Goal: Information Seeking & Learning: Learn about a topic

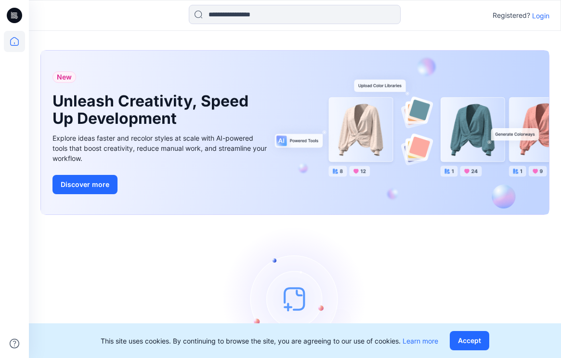
click at [544, 17] on p "Login" at bounding box center [540, 16] width 17 height 10
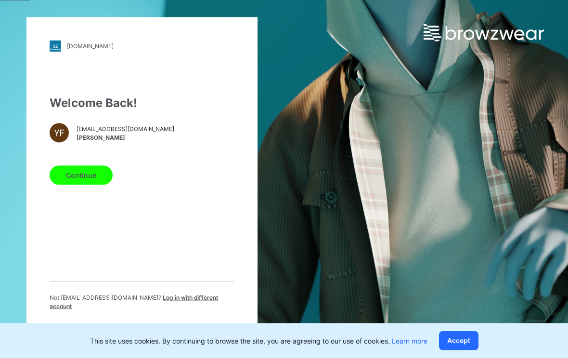
click at [99, 173] on button "Continue" at bounding box center [81, 174] width 63 height 19
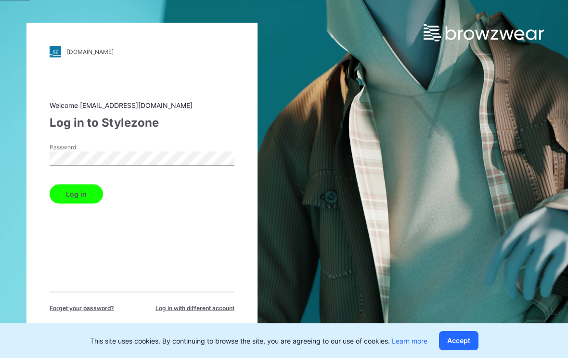
click at [94, 190] on button "Log in" at bounding box center [76, 193] width 53 height 19
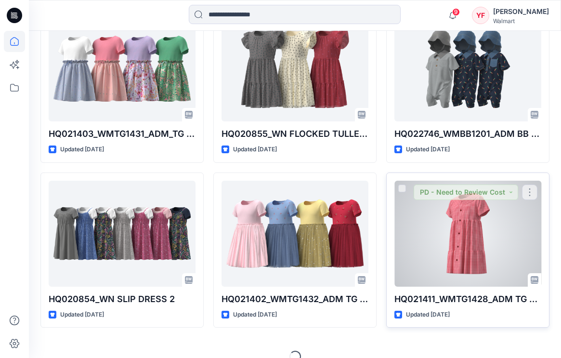
scroll to position [2620, 0]
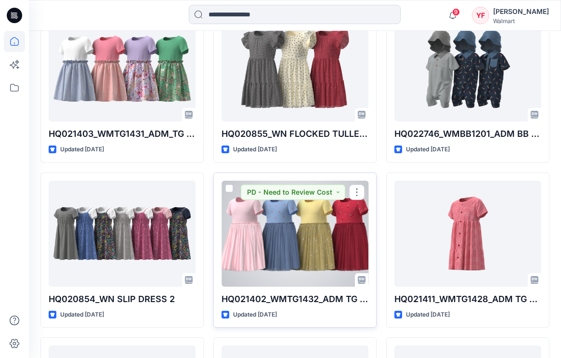
click at [298, 238] on div at bounding box center [294, 234] width 147 height 106
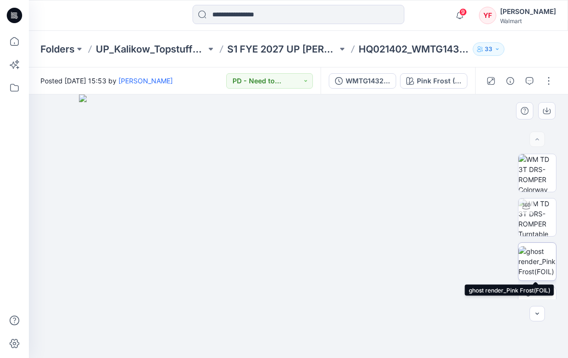
click at [535, 258] on img at bounding box center [537, 261] width 38 height 30
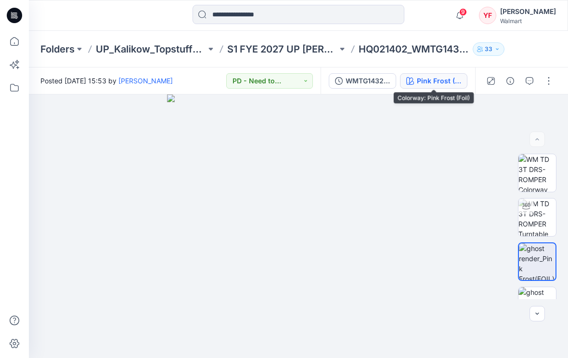
click at [440, 82] on div "Pink Frost (Foil)" at bounding box center [439, 81] width 44 height 11
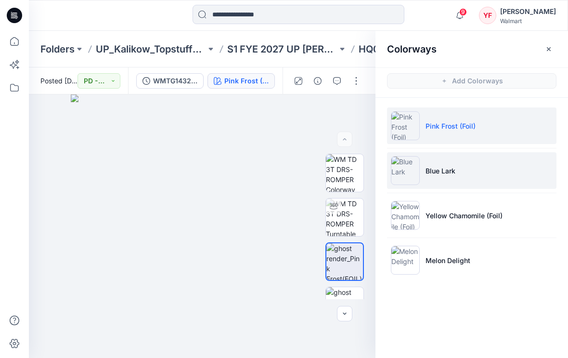
click at [456, 176] on li "Blue Lark" at bounding box center [471, 170] width 169 height 37
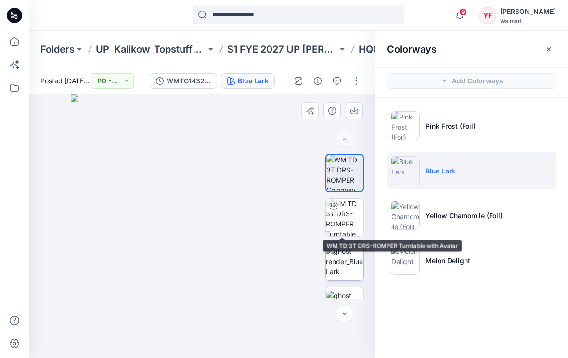
click at [342, 252] on img at bounding box center [345, 261] width 38 height 30
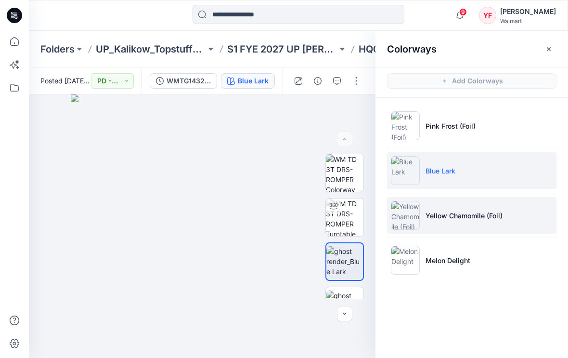
click at [456, 215] on p "Yellow Chamomile (Foil)" at bounding box center [464, 215] width 77 height 10
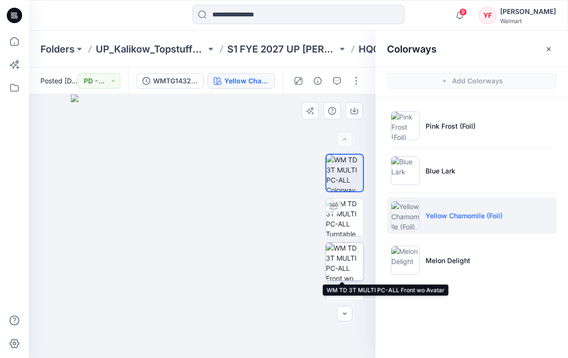
click at [334, 260] on img at bounding box center [345, 262] width 38 height 38
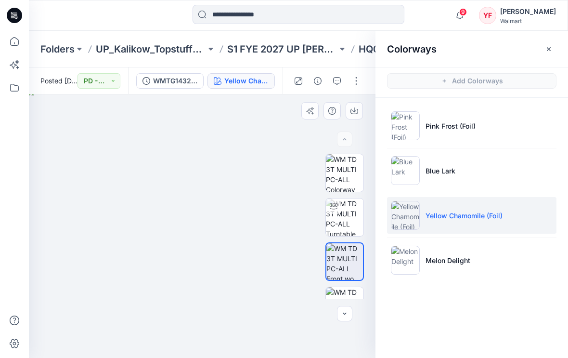
drag, startPoint x: 281, startPoint y: 152, endPoint x: 279, endPoint y: 184, distance: 32.3
click at [279, 184] on img at bounding box center [202, 223] width 352 height 270
drag, startPoint x: 286, startPoint y: 208, endPoint x: 283, endPoint y: 196, distance: 12.2
click at [283, 196] on img at bounding box center [202, 215] width 388 height 285
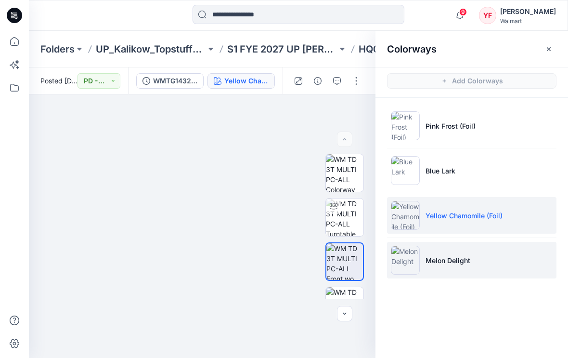
click at [479, 265] on li "Melon Delight" at bounding box center [471, 260] width 169 height 37
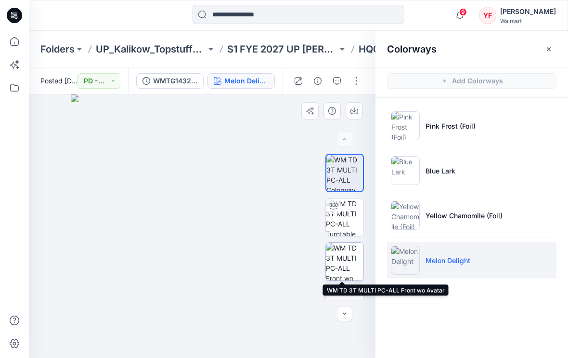
click at [346, 259] on img at bounding box center [345, 262] width 38 height 38
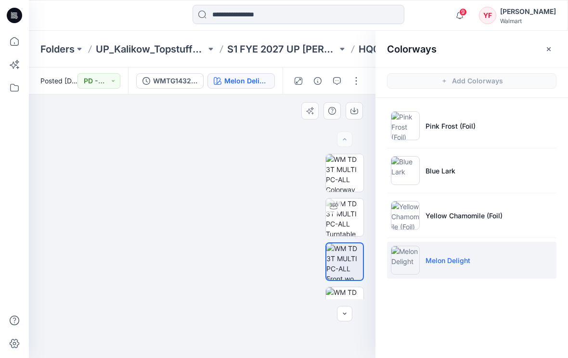
drag, startPoint x: 272, startPoint y: 193, endPoint x: 261, endPoint y: 231, distance: 38.9
click at [261, 231] on img at bounding box center [192, 214] width 388 height 288
click at [547, 48] on icon "button" at bounding box center [549, 49] width 8 height 8
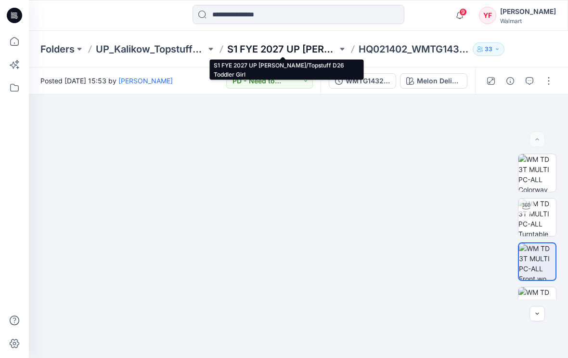
click at [325, 46] on p "S1 FYE 2027 UP [PERSON_NAME]/Topstuff D26 Toddler Girl" at bounding box center [282, 48] width 110 height 13
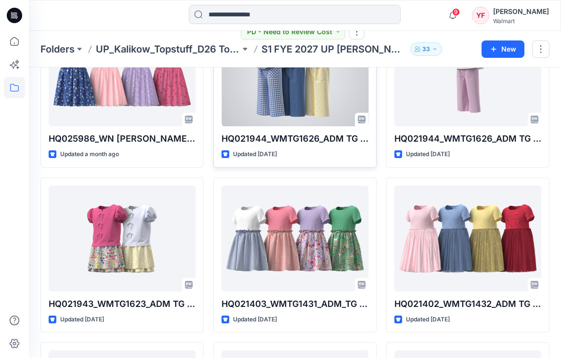
scroll to position [98, 0]
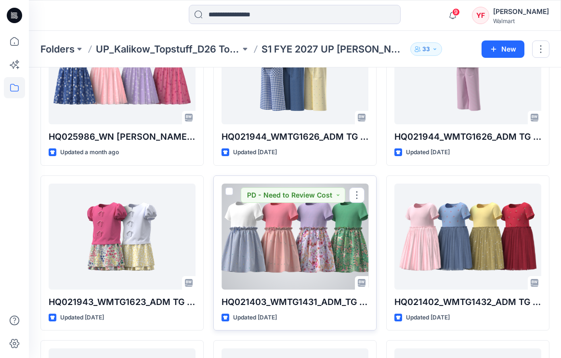
click at [279, 239] on div at bounding box center [294, 236] width 147 height 106
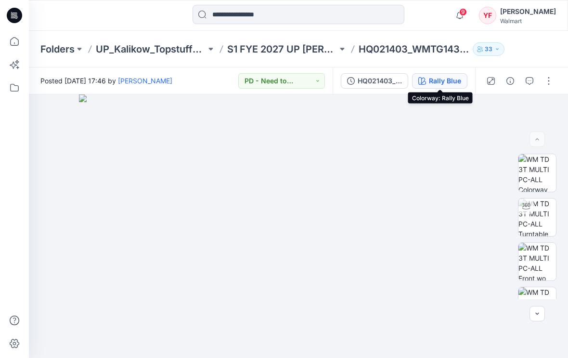
click at [428, 79] on button "Rally Blue" at bounding box center [439, 80] width 55 height 15
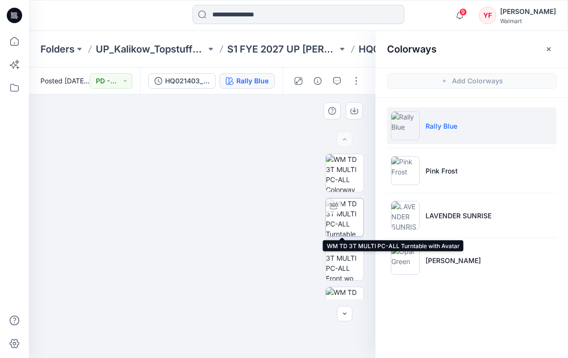
click at [346, 225] on img at bounding box center [345, 217] width 38 height 38
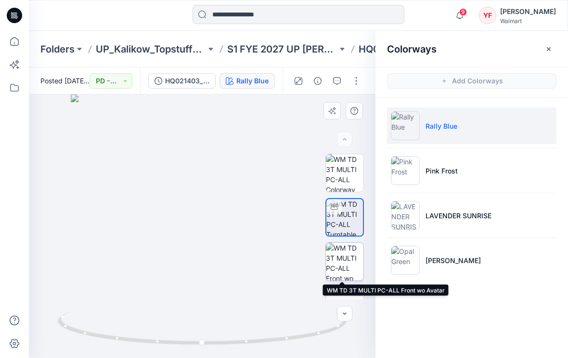
click at [349, 259] on img at bounding box center [345, 262] width 38 height 38
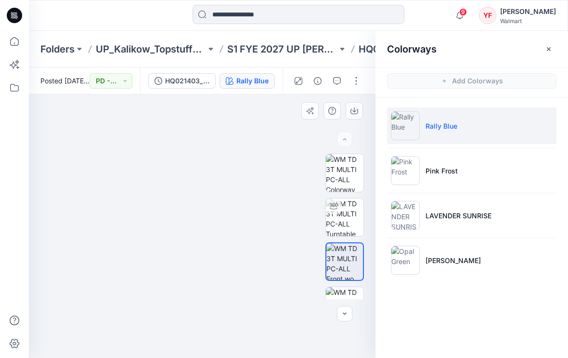
drag, startPoint x: 278, startPoint y: 181, endPoint x: 259, endPoint y: 229, distance: 51.5
click at [259, 229] on img at bounding box center [183, 206] width 441 height 304
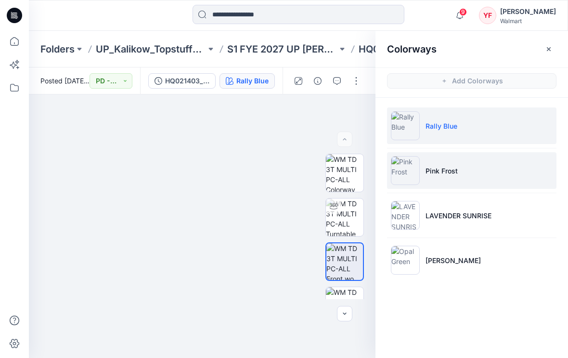
click at [436, 183] on li "Pink Frost" at bounding box center [471, 170] width 169 height 37
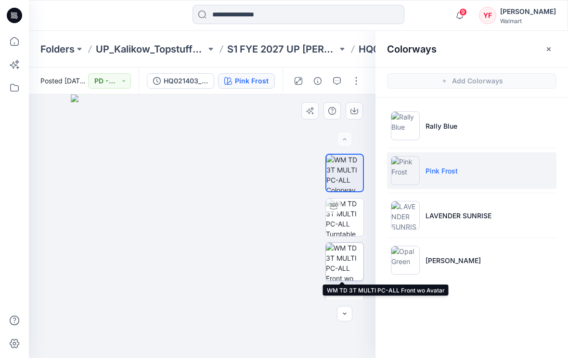
click at [344, 253] on img at bounding box center [345, 262] width 38 height 38
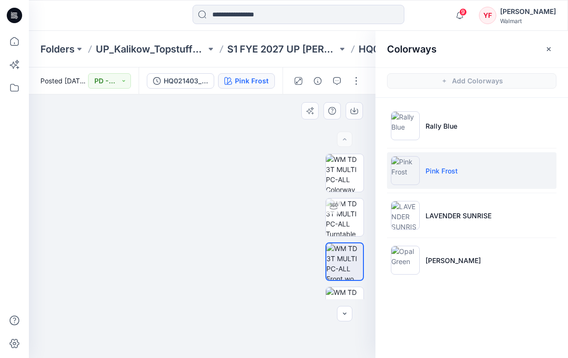
drag, startPoint x: 282, startPoint y: 141, endPoint x: 256, endPoint y: 186, distance: 51.5
click at [256, 186] on img at bounding box center [175, 207] width 424 height 301
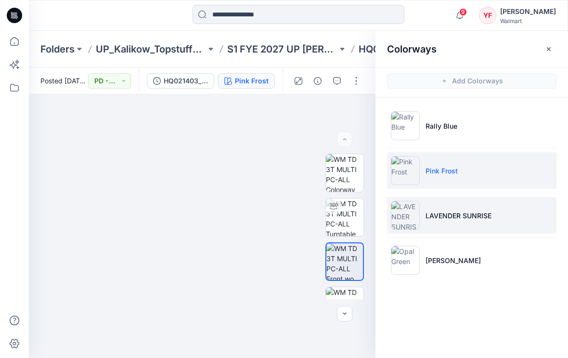
click at [454, 228] on li "LAVENDER SUNRISE" at bounding box center [471, 215] width 169 height 37
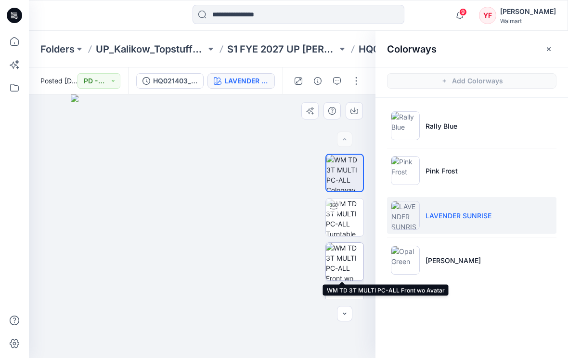
click at [347, 257] on img at bounding box center [345, 262] width 38 height 38
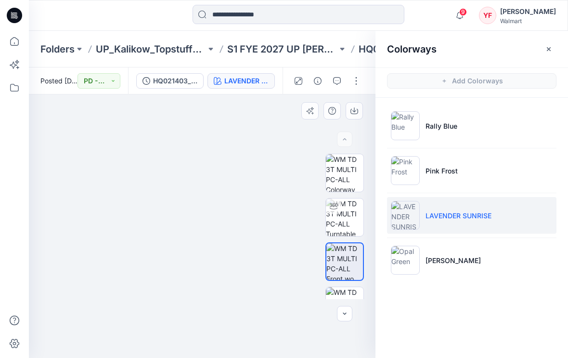
drag, startPoint x: 269, startPoint y: 166, endPoint x: 243, endPoint y: 218, distance: 58.3
click at [243, 218] on img at bounding box center [175, 197] width 481 height 321
click at [259, 215] on img at bounding box center [181, 204] width 446 height 307
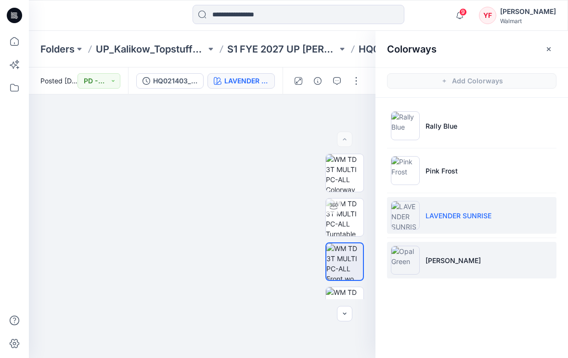
click at [427, 256] on p "[PERSON_NAME]" at bounding box center [453, 260] width 55 height 10
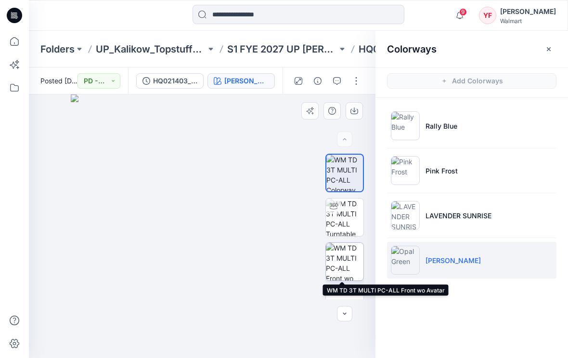
click at [336, 263] on img at bounding box center [345, 262] width 38 height 38
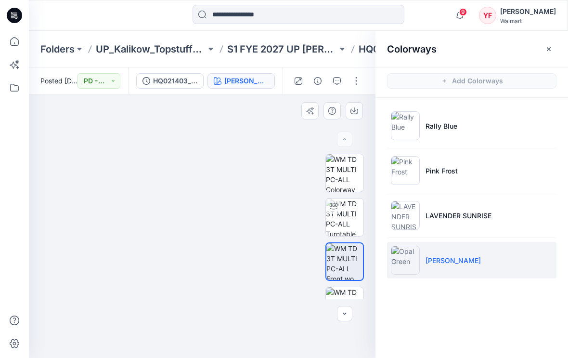
drag, startPoint x: 273, startPoint y: 164, endPoint x: 248, endPoint y: 196, distance: 41.2
click at [248, 196] on img at bounding box center [190, 213] width 370 height 289
drag, startPoint x: 155, startPoint y: 215, endPoint x: 215, endPoint y: 209, distance: 60.0
click at [215, 209] on img at bounding box center [210, 202] width 481 height 312
click at [252, 219] on img at bounding box center [210, 204] width 464 height 308
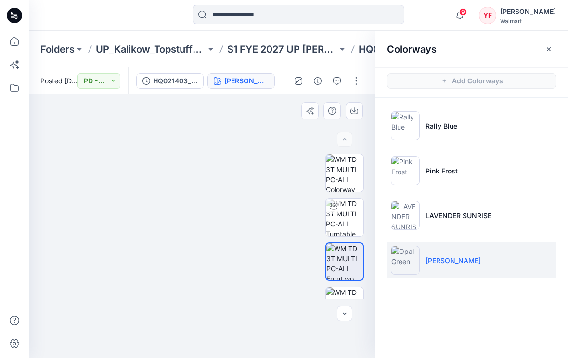
drag, startPoint x: 267, startPoint y: 215, endPoint x: 244, endPoint y: 220, distance: 24.1
click at [244, 220] on img at bounding box center [187, 207] width 464 height 302
click at [552, 46] on icon "button" at bounding box center [549, 49] width 8 height 8
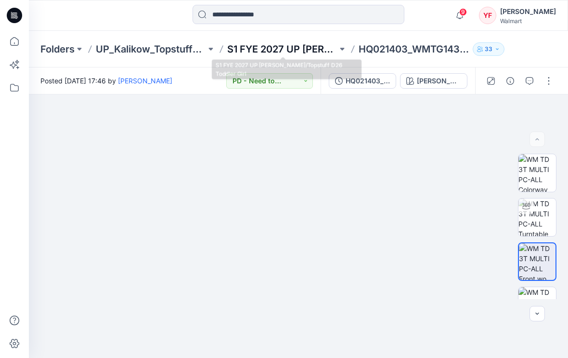
click at [291, 52] on p "S1 FYE 2027 UP [PERSON_NAME]/Topstuff D26 Toddler Girl" at bounding box center [282, 48] width 110 height 13
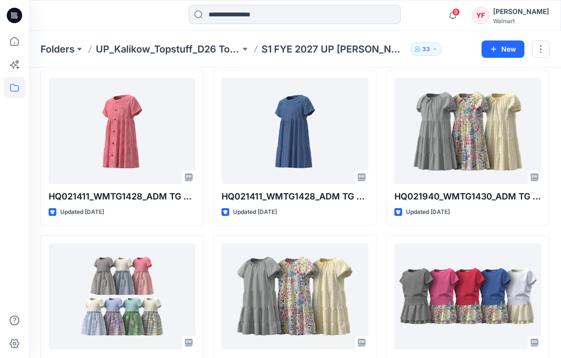
scroll to position [368, 0]
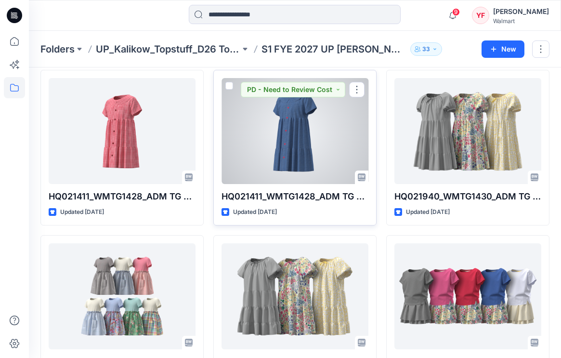
click at [290, 135] on div at bounding box center [294, 131] width 147 height 106
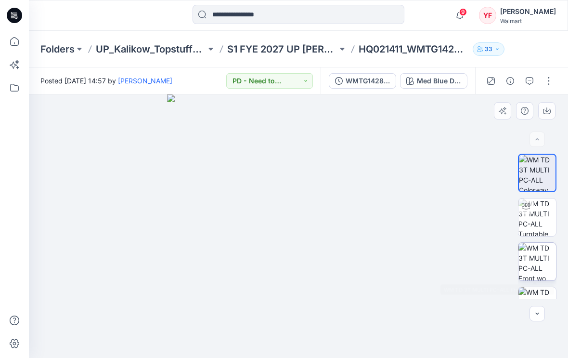
click at [543, 260] on img at bounding box center [537, 262] width 38 height 38
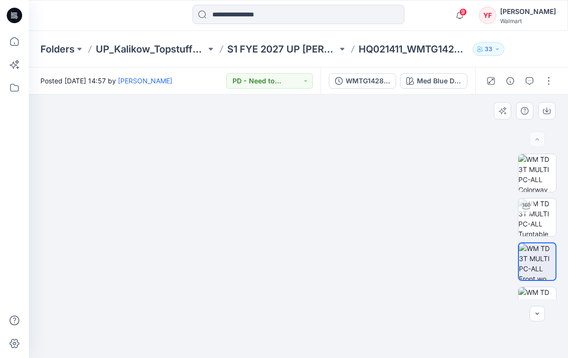
drag, startPoint x: 384, startPoint y: 162, endPoint x: 368, endPoint y: 185, distance: 27.6
click at [368, 185] on img at bounding box center [299, 211] width 370 height 294
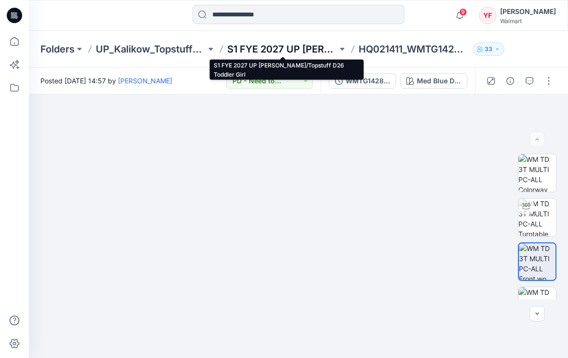
click at [317, 51] on p "S1 FYE 2027 UP [PERSON_NAME]/Topstuff D26 Toddler Girl" at bounding box center [282, 48] width 110 height 13
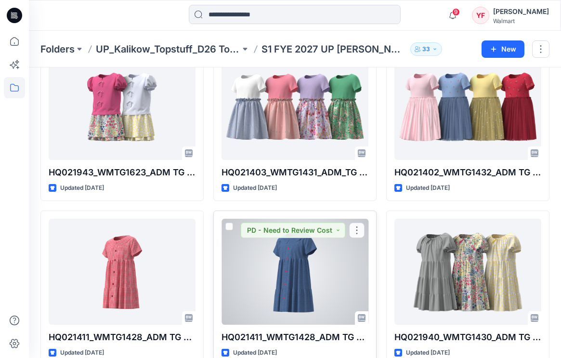
scroll to position [229, 0]
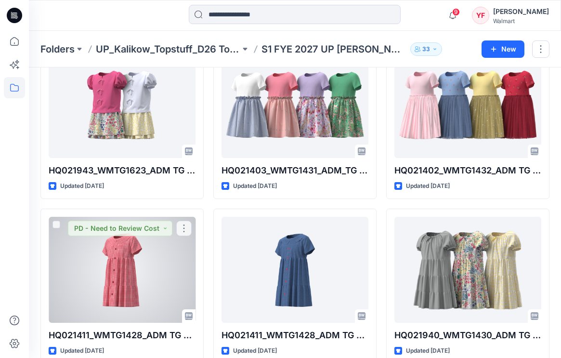
click at [137, 265] on div at bounding box center [122, 270] width 147 height 106
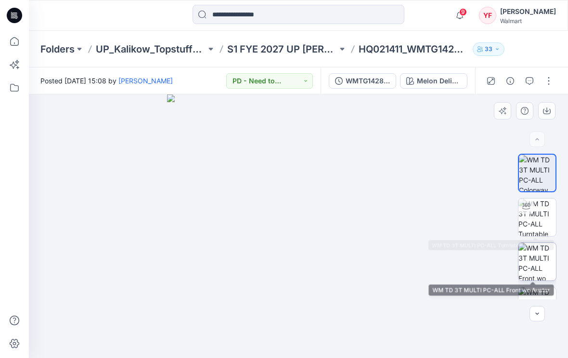
click at [533, 258] on img at bounding box center [537, 262] width 38 height 38
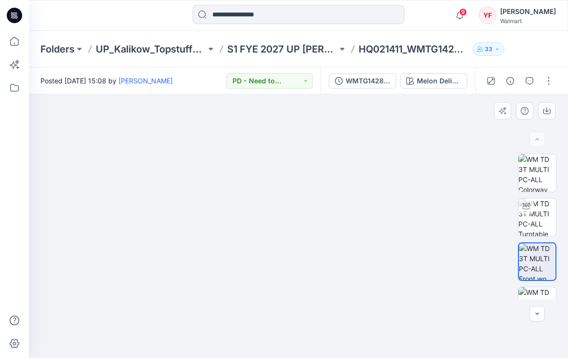
drag, startPoint x: 383, startPoint y: 165, endPoint x: 373, endPoint y: 208, distance: 44.6
click at [373, 208] on img at bounding box center [299, 211] width 406 height 291
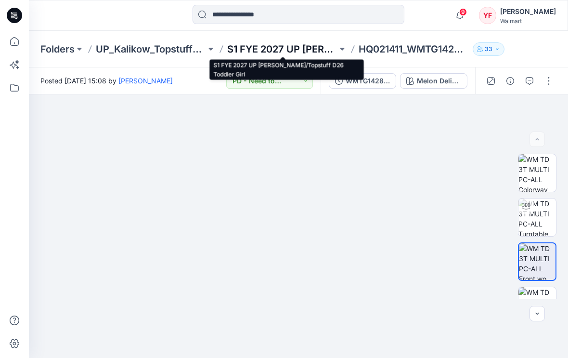
click at [298, 52] on p "S1 FYE 2027 UP [PERSON_NAME]/Topstuff D26 Toddler Girl" at bounding box center [282, 48] width 110 height 13
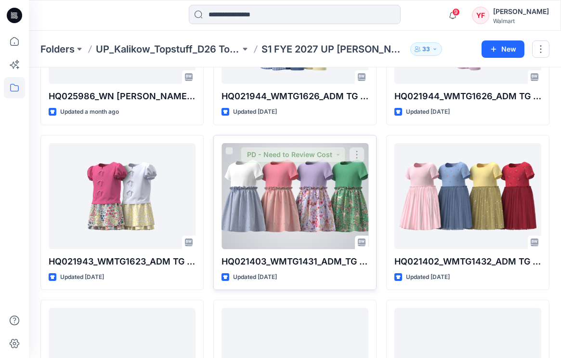
scroll to position [155, 0]
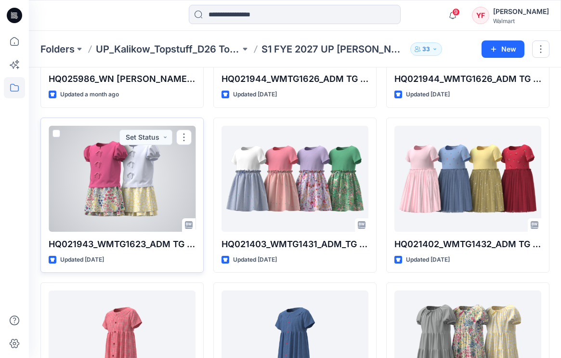
click at [128, 197] on div at bounding box center [122, 179] width 147 height 106
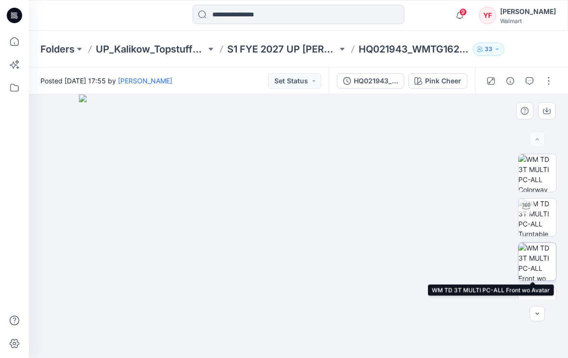
click at [529, 259] on img at bounding box center [537, 262] width 38 height 38
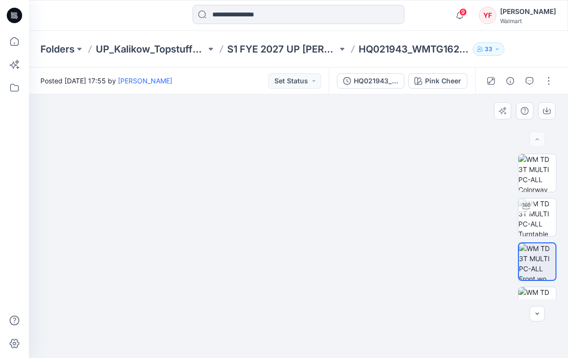
drag, startPoint x: 365, startPoint y: 175, endPoint x: 357, endPoint y: 200, distance: 26.2
click at [357, 200] on img at bounding box center [299, 213] width 370 height 290
click at [435, 82] on div "Pink Cheer" at bounding box center [443, 81] width 36 height 11
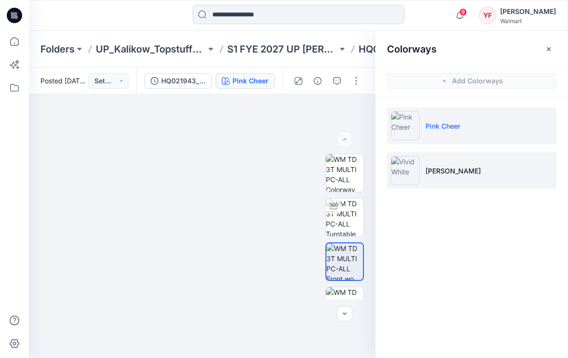
click at [447, 174] on p "[PERSON_NAME]" at bounding box center [453, 171] width 55 height 10
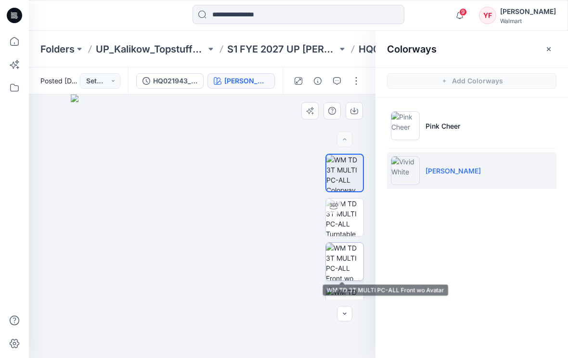
click at [352, 257] on img at bounding box center [345, 262] width 38 height 38
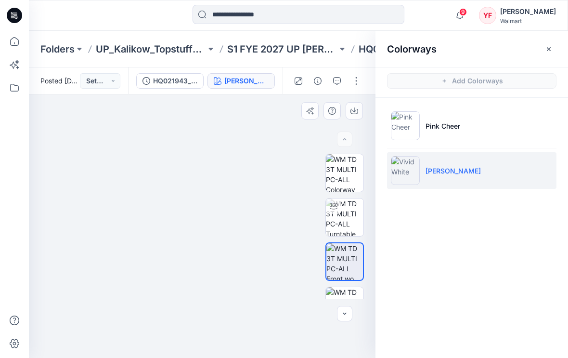
drag, startPoint x: 278, startPoint y: 174, endPoint x: 268, endPoint y: 218, distance: 45.0
click at [268, 218] on img at bounding box center [191, 214] width 388 height 285
click at [546, 49] on icon "button" at bounding box center [549, 49] width 8 height 8
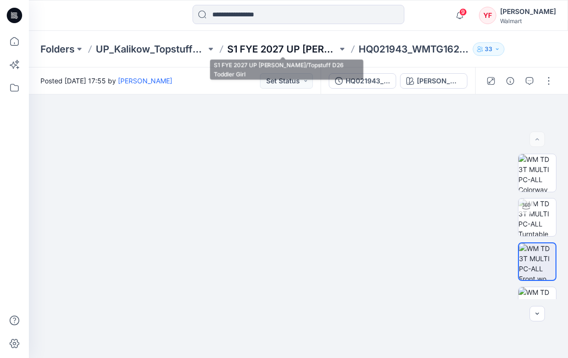
click at [312, 45] on p "S1 FYE 2027 UP [PERSON_NAME]/Topstuff D26 Toddler Girl" at bounding box center [282, 48] width 110 height 13
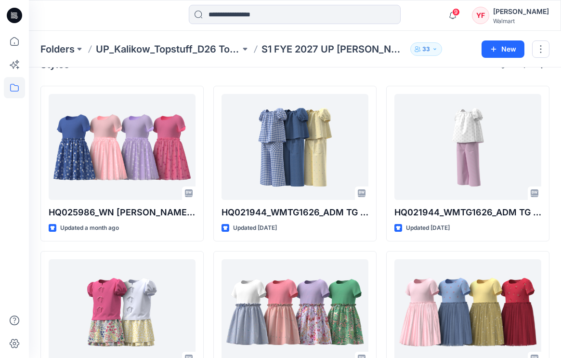
scroll to position [23, 0]
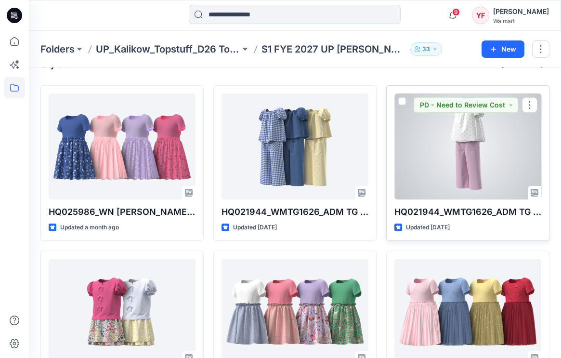
click at [462, 165] on div at bounding box center [467, 146] width 147 height 106
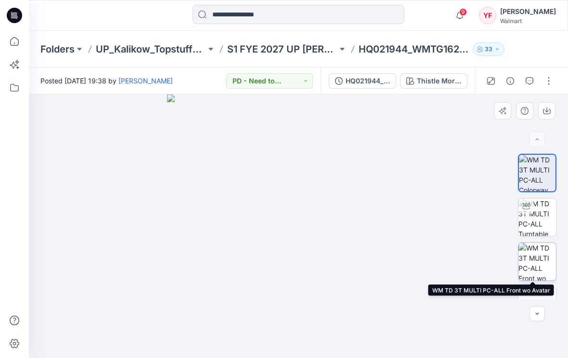
click at [541, 259] on img at bounding box center [537, 262] width 38 height 38
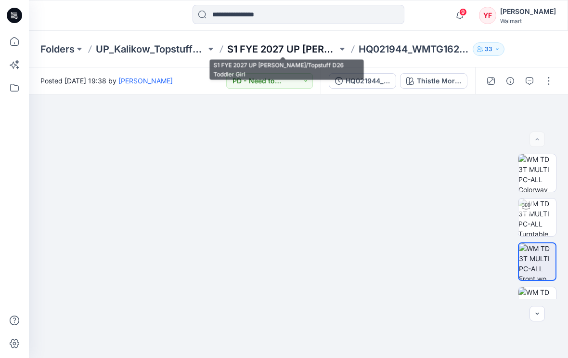
click at [295, 47] on p "S1 FYE 2027 UP [PERSON_NAME]/Topstuff D26 Toddler Girl" at bounding box center [282, 48] width 110 height 13
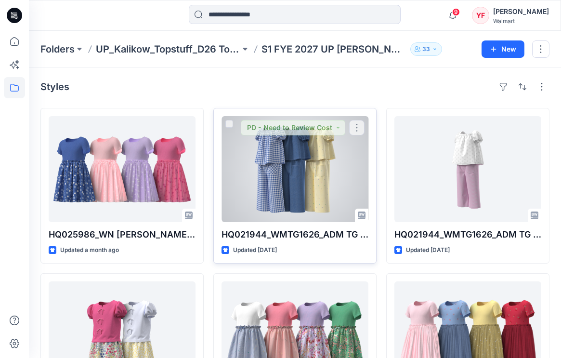
click at [298, 177] on div at bounding box center [294, 169] width 147 height 106
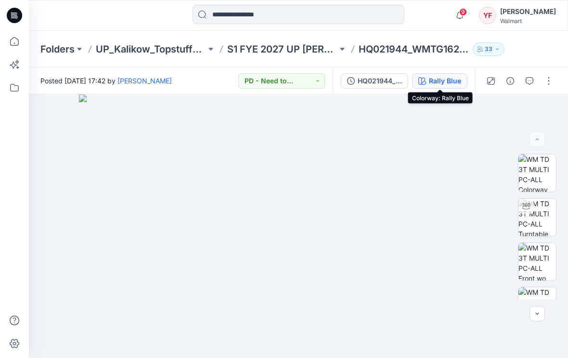
click at [441, 82] on div "Rally Blue" at bounding box center [445, 81] width 32 height 11
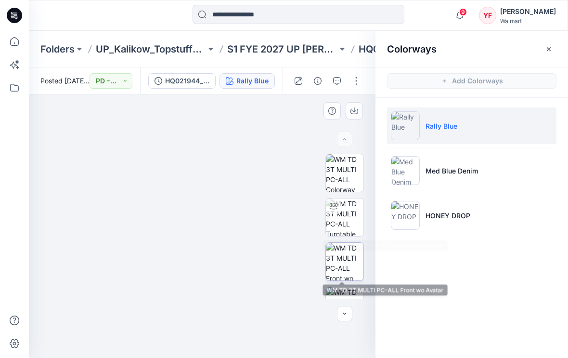
click at [350, 252] on img at bounding box center [345, 262] width 38 height 38
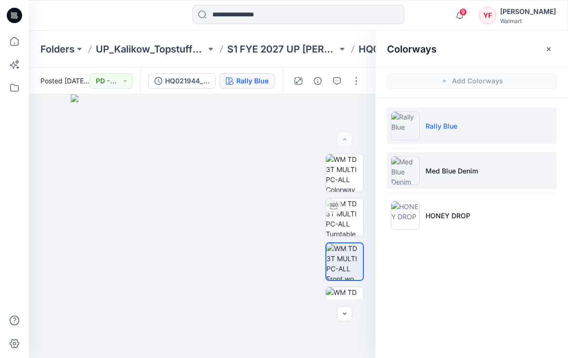
click at [459, 182] on li "Med Blue Denim" at bounding box center [471, 170] width 169 height 37
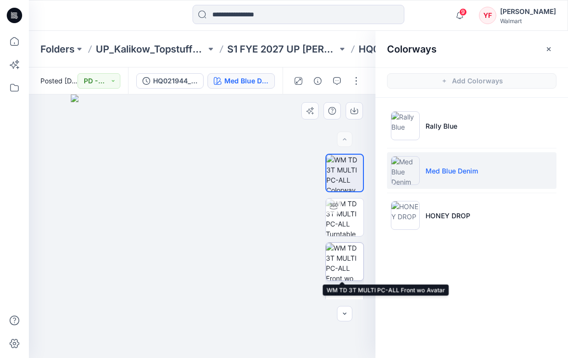
click at [342, 259] on img at bounding box center [345, 262] width 38 height 38
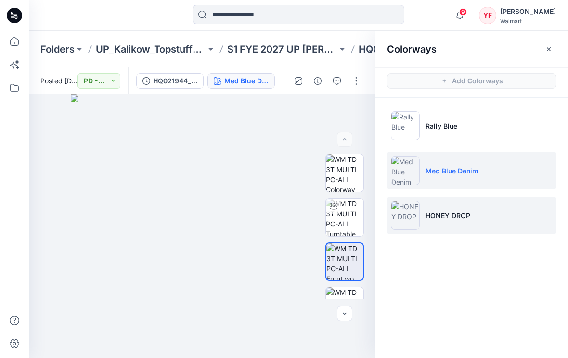
click at [434, 219] on p "HONEY DROP" at bounding box center [448, 215] width 45 height 10
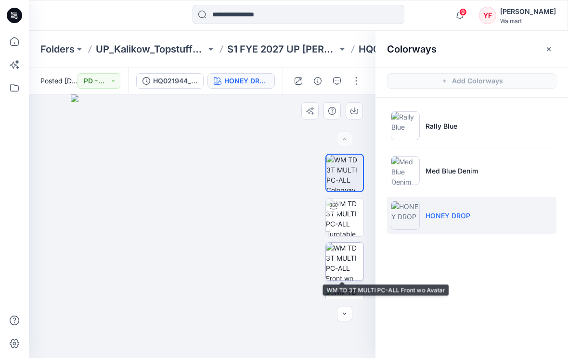
click at [342, 258] on img at bounding box center [345, 262] width 38 height 38
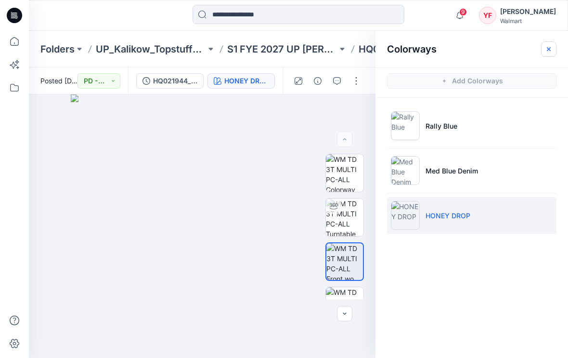
click at [547, 50] on icon "button" at bounding box center [549, 49] width 4 height 4
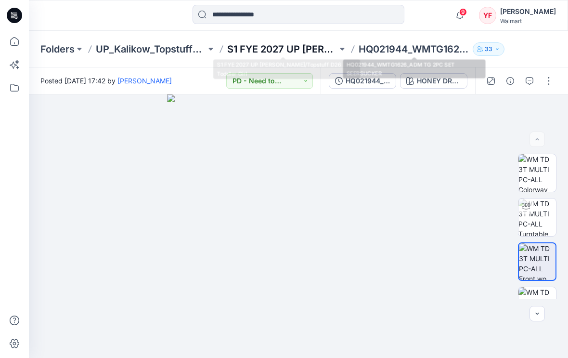
click at [313, 47] on p "S1 FYE 2027 UP [PERSON_NAME]/Topstuff D26 Toddler Girl" at bounding box center [282, 48] width 110 height 13
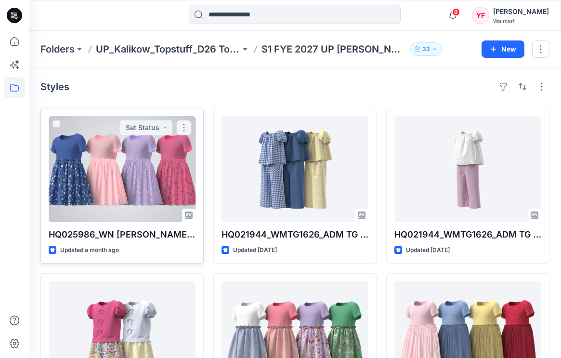
click at [160, 178] on div at bounding box center [122, 169] width 147 height 106
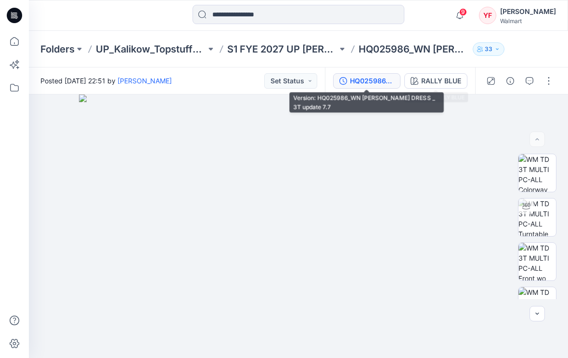
click at [362, 79] on div "HQ025986_WN [PERSON_NAME] DRESS _ 3T update 7.7" at bounding box center [372, 81] width 44 height 11
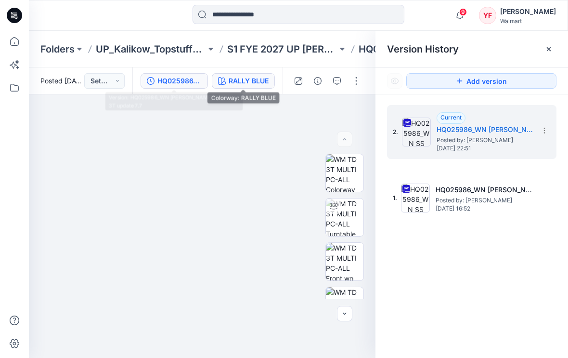
click at [245, 82] on div "RALLY BLUE" at bounding box center [249, 81] width 40 height 11
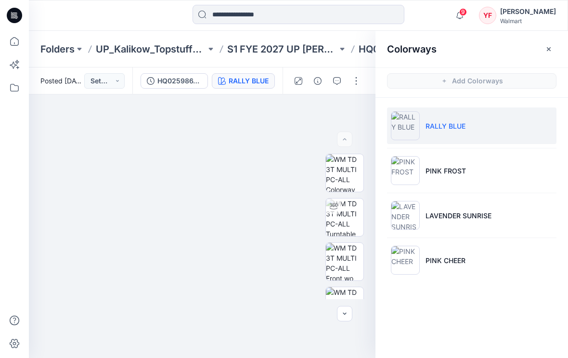
click at [263, 81] on div "RALLY BLUE" at bounding box center [249, 81] width 40 height 11
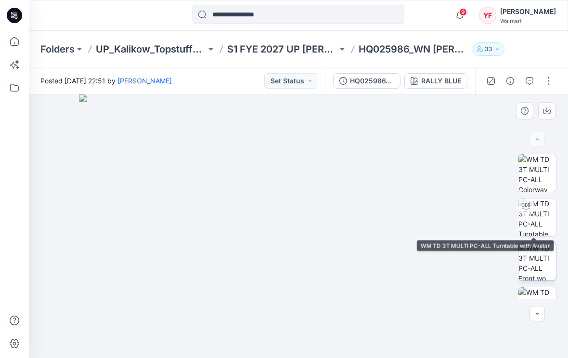
click at [535, 247] on img at bounding box center [537, 262] width 38 height 38
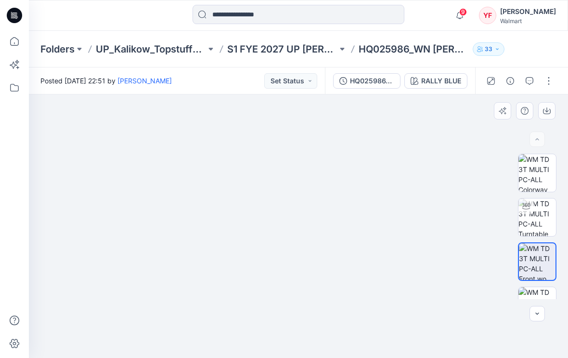
drag, startPoint x: 392, startPoint y: 186, endPoint x: 383, endPoint y: 221, distance: 36.3
click at [383, 221] on img at bounding box center [299, 221] width 370 height 273
click at [429, 81] on div "RALLY BLUE" at bounding box center [441, 81] width 40 height 11
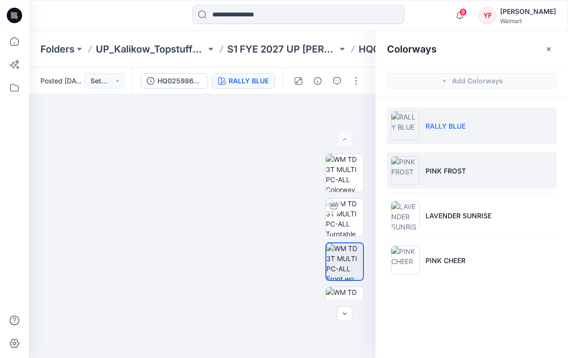
click at [429, 166] on p "PINK FROST" at bounding box center [446, 171] width 40 height 10
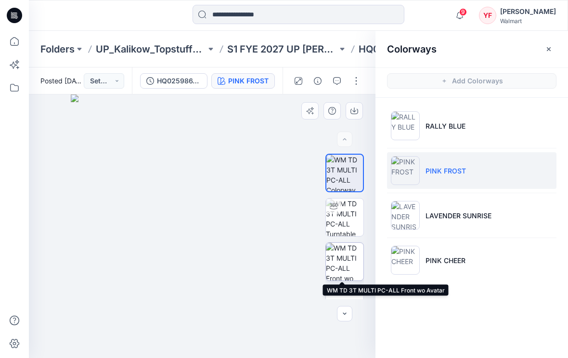
click at [352, 256] on img at bounding box center [345, 262] width 38 height 38
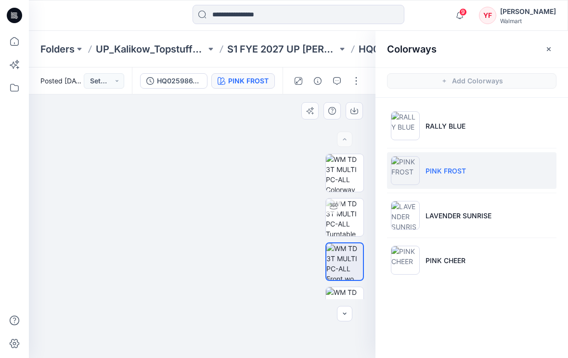
drag, startPoint x: 279, startPoint y: 153, endPoint x: 262, endPoint y: 194, distance: 43.8
click at [262, 194] on img at bounding box center [184, 214] width 388 height 286
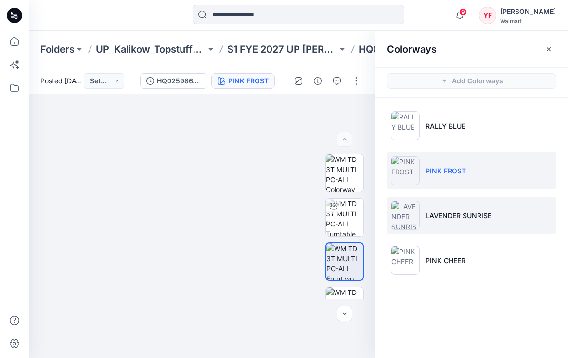
click at [472, 227] on li "LAVENDER SUNRISE" at bounding box center [471, 215] width 169 height 37
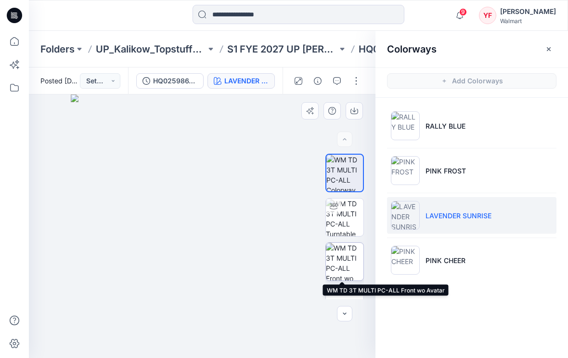
click at [343, 254] on img at bounding box center [345, 262] width 38 height 38
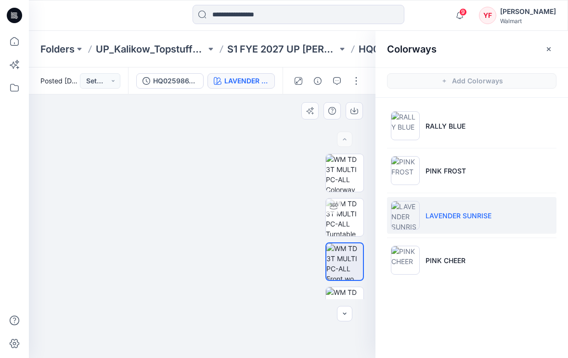
drag, startPoint x: 231, startPoint y: 160, endPoint x: 218, endPoint y: 200, distance: 42.3
click at [218, 200] on img at bounding box center [190, 207] width 424 height 302
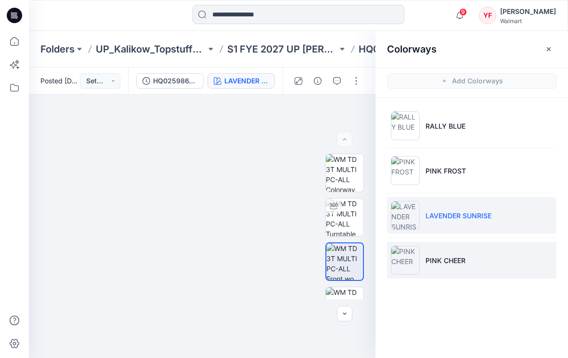
click at [479, 256] on li "PINK CHEER" at bounding box center [471, 260] width 169 height 37
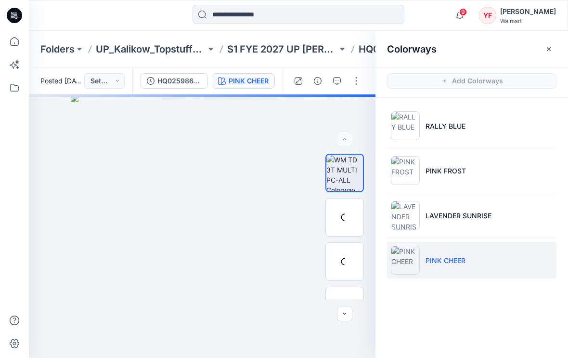
click at [460, 258] on p "PINK CHEER" at bounding box center [446, 260] width 40 height 10
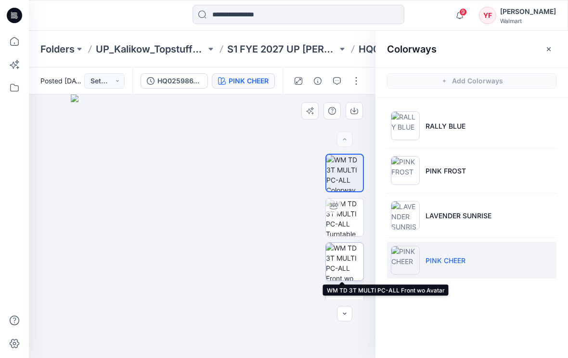
click at [350, 254] on img at bounding box center [345, 262] width 38 height 38
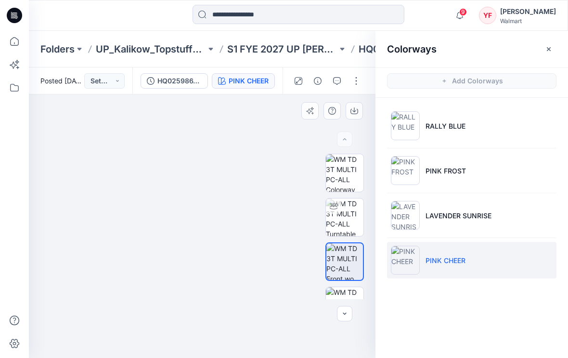
drag, startPoint x: 205, startPoint y: 130, endPoint x: 200, endPoint y: 157, distance: 26.9
click at [200, 157] on img at bounding box center [197, 212] width 370 height 292
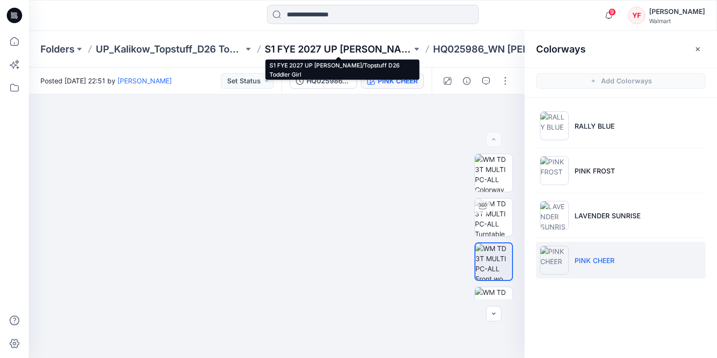
click at [372, 52] on p "S1 FYE 2027 UP [PERSON_NAME]/Topstuff D26 Toddler Girl" at bounding box center [339, 48] width 148 height 13
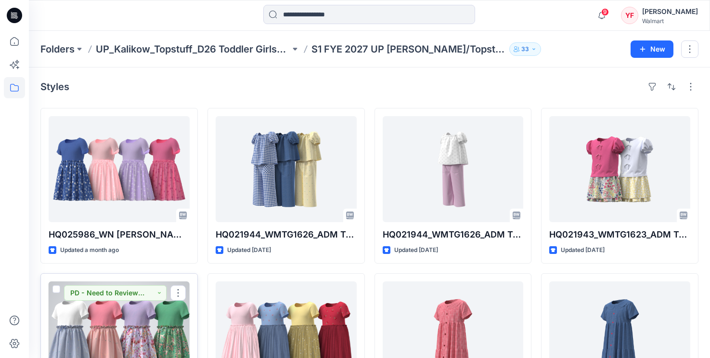
click at [150, 329] on div at bounding box center [119, 334] width 141 height 106
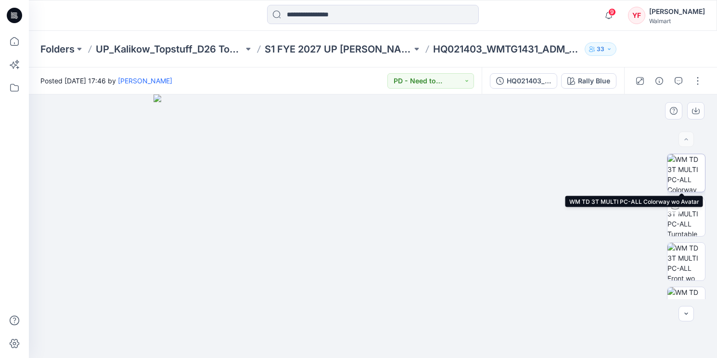
click at [560, 177] on img at bounding box center [687, 173] width 38 height 38
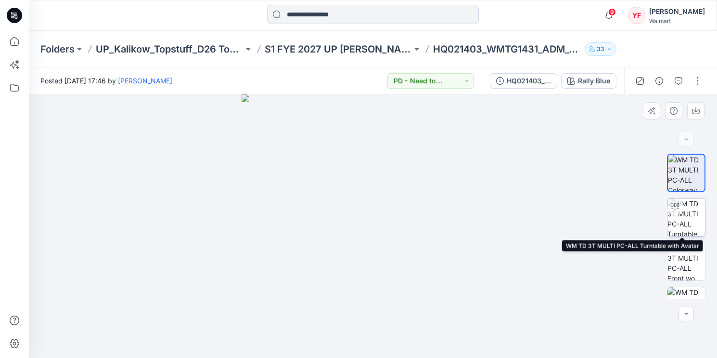
click at [560, 206] on div at bounding box center [675, 205] width 15 height 15
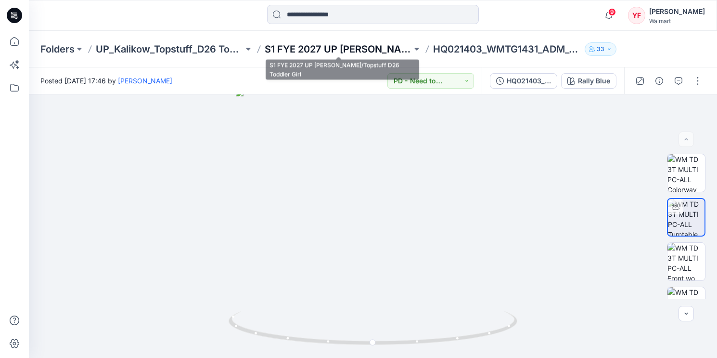
click at [385, 51] on p "S1 FYE 2027 UP [PERSON_NAME]/Topstuff D26 Toddler Girl" at bounding box center [339, 48] width 148 height 13
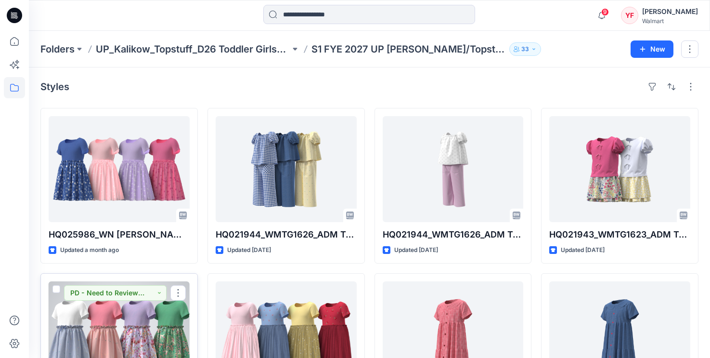
click at [145, 321] on div at bounding box center [119, 334] width 141 height 106
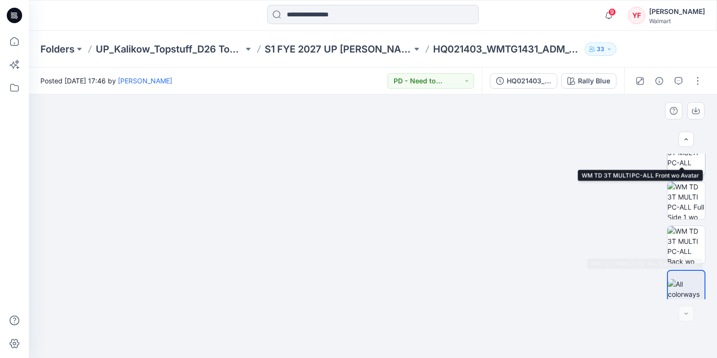
scroll to position [115, 0]
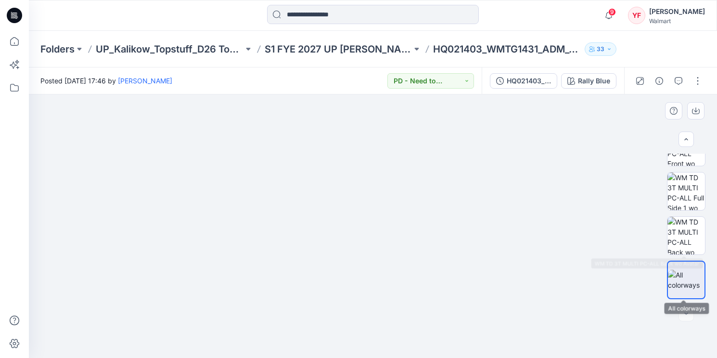
click at [560, 276] on img at bounding box center [686, 280] width 37 height 20
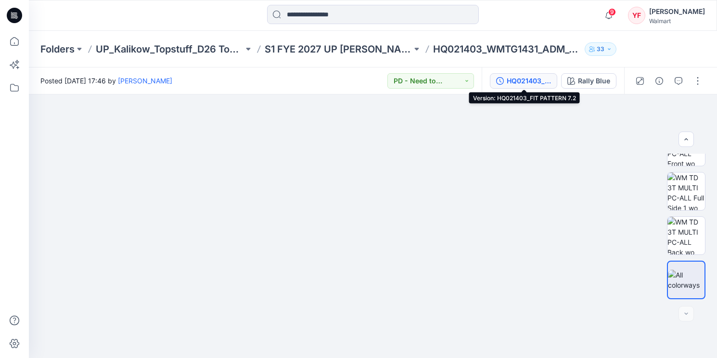
click at [526, 80] on div "HQ021403_FIT PATTERN 7.2" at bounding box center [529, 81] width 44 height 11
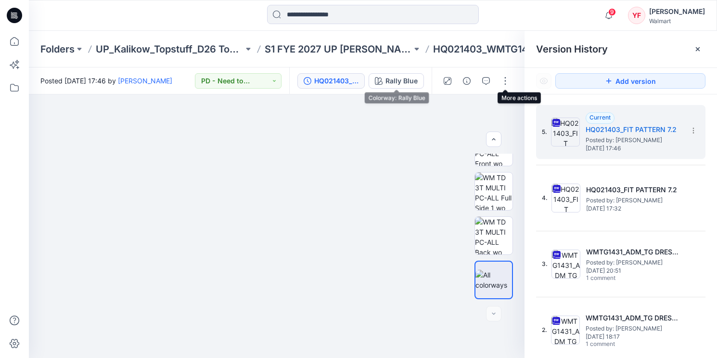
click at [366, 79] on div "HQ021403_FIT PATTERN 7.2 Rally Blue" at bounding box center [360, 80] width 142 height 27
click at [375, 78] on icon "button" at bounding box center [379, 81] width 8 height 8
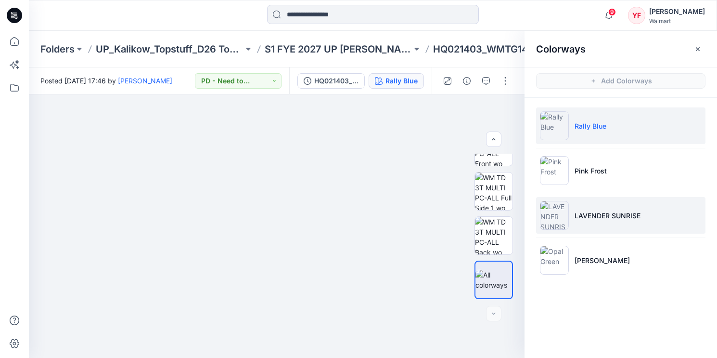
click at [560, 223] on li "LAVENDER SUNRISE" at bounding box center [620, 215] width 169 height 37
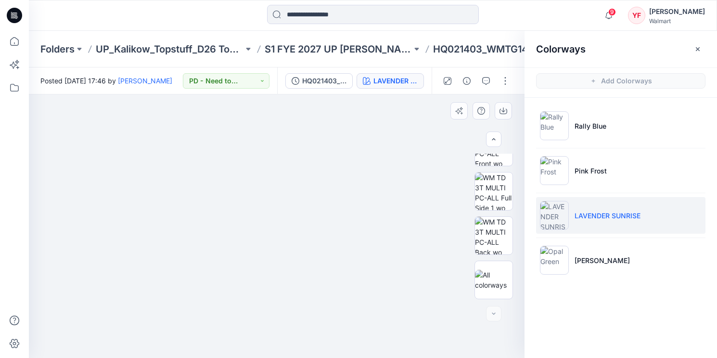
drag, startPoint x: 270, startPoint y: 168, endPoint x: 434, endPoint y: 224, distance: 174.2
click at [280, 206] on img at bounding box center [276, 191] width 481 height 334
click at [494, 161] on img at bounding box center [494, 147] width 38 height 38
drag, startPoint x: 281, startPoint y: 171, endPoint x: 287, endPoint y: 224, distance: 53.4
click at [287, 224] on img at bounding box center [276, 199] width 481 height 320
